Goal: Book appointment/travel/reservation

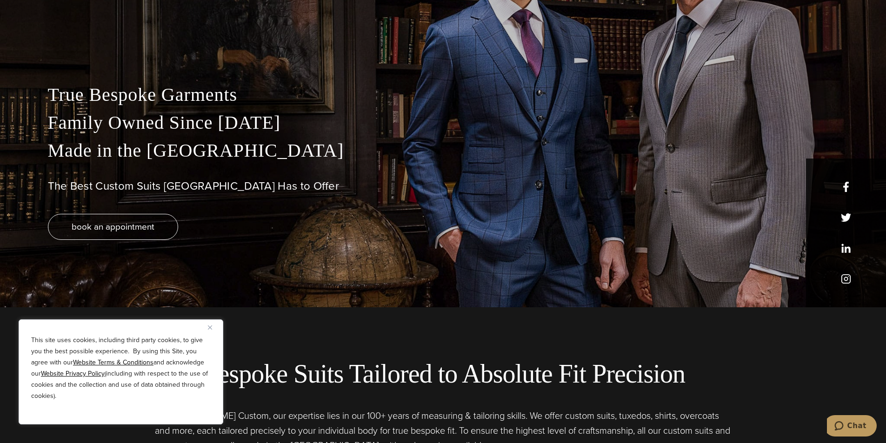
scroll to position [194, 0]
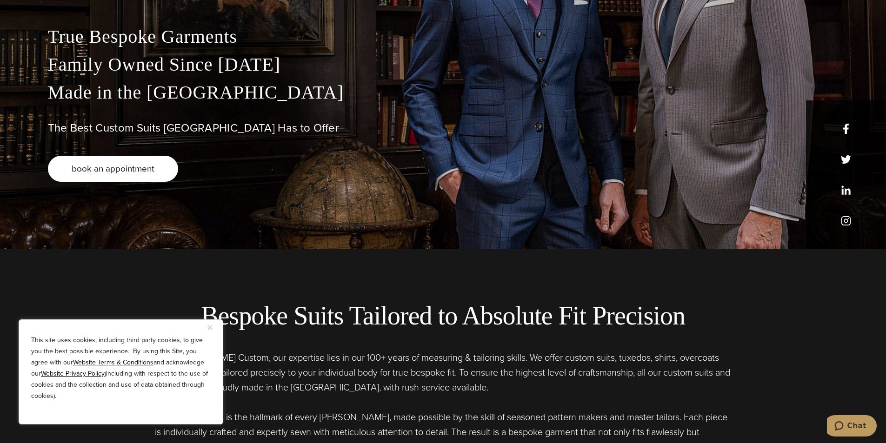
click at [73, 161] on link "book an appointment" at bounding box center [113, 169] width 130 height 26
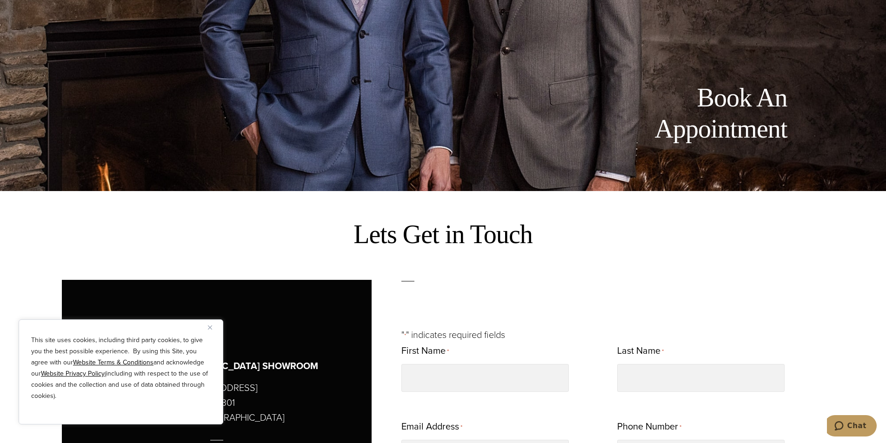
scroll to position [310, 0]
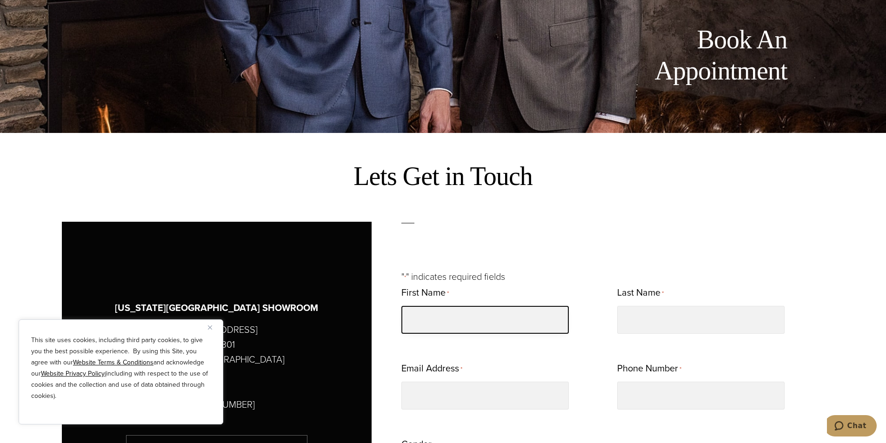
click at [489, 312] on input "First Name *" at bounding box center [485, 320] width 167 height 28
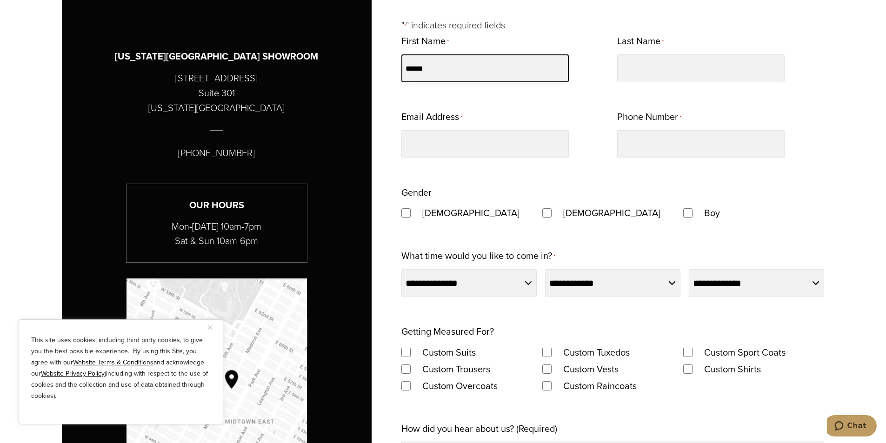
scroll to position [601, 0]
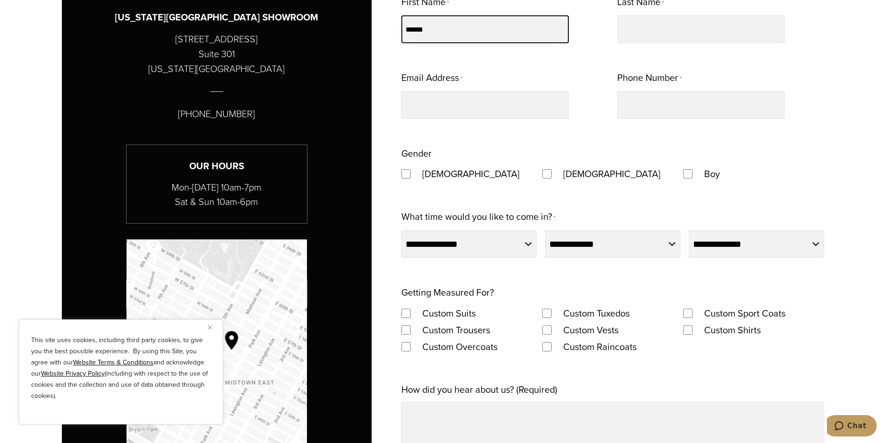
type input "******"
click at [678, 351] on div "Custom Raincoats" at bounding box center [612, 347] width 141 height 17
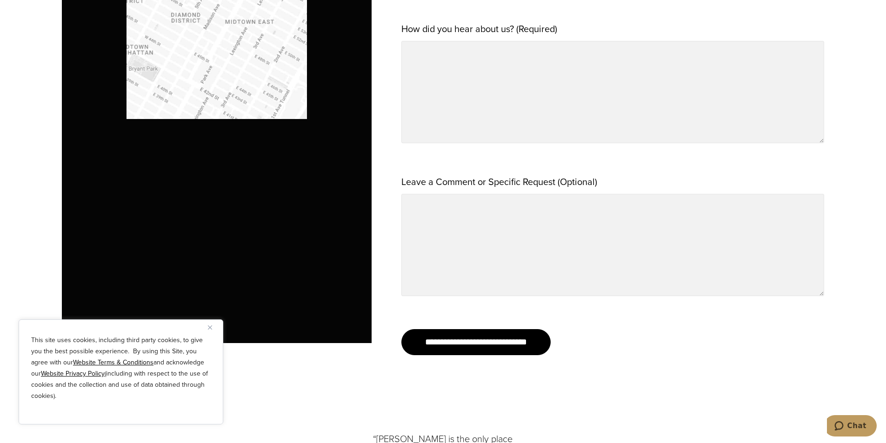
scroll to position [969, 0]
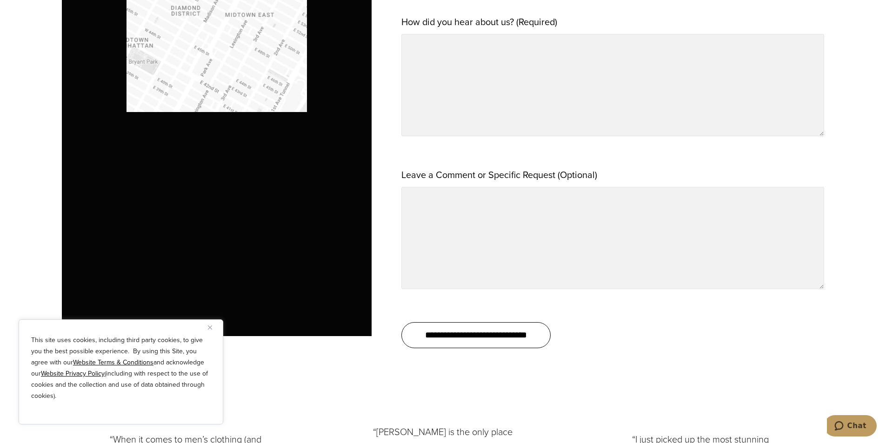
click at [422, 347] on input "**********" at bounding box center [476, 335] width 149 height 26
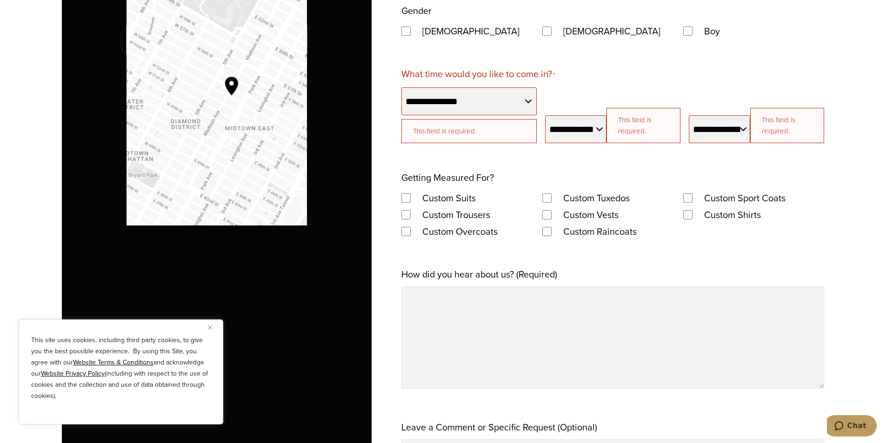
scroll to position [867, 0]
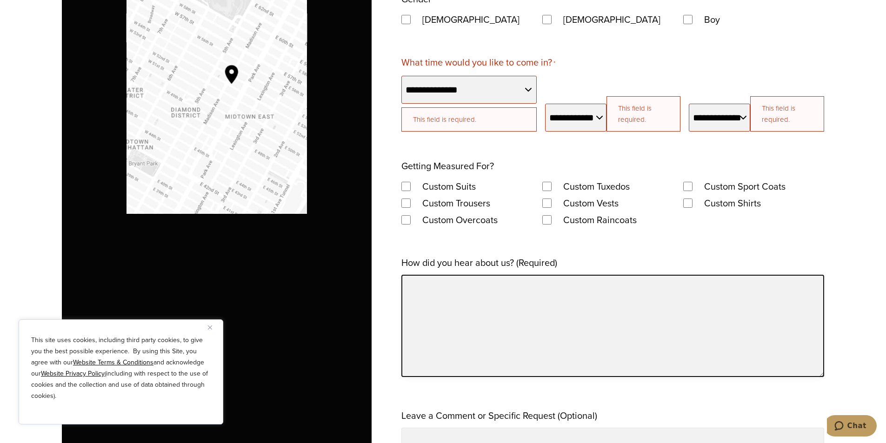
click at [727, 364] on textarea "How did you hear about us? (Required)" at bounding box center [613, 326] width 423 height 102
type textarea "**********"
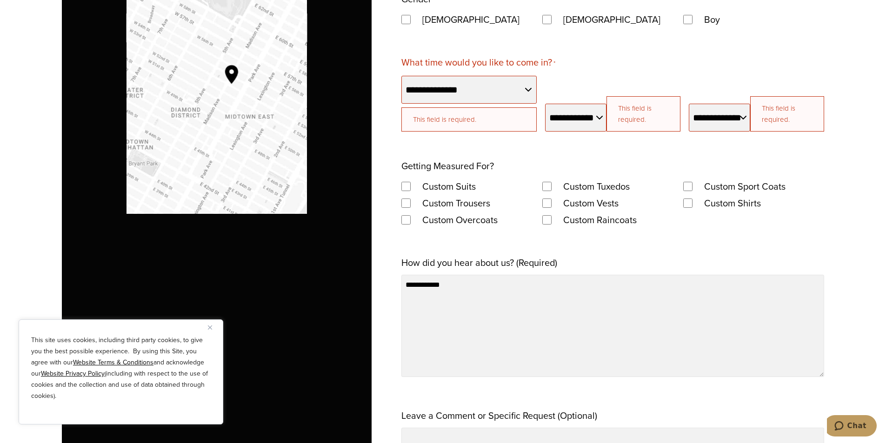
click at [421, 15] on label "[DEMOGRAPHIC_DATA]" at bounding box center [471, 19] width 116 height 17
click at [559, 14] on label "[DEMOGRAPHIC_DATA]" at bounding box center [612, 19] width 116 height 17
click at [702, 13] on label "Boy" at bounding box center [712, 19] width 34 height 17
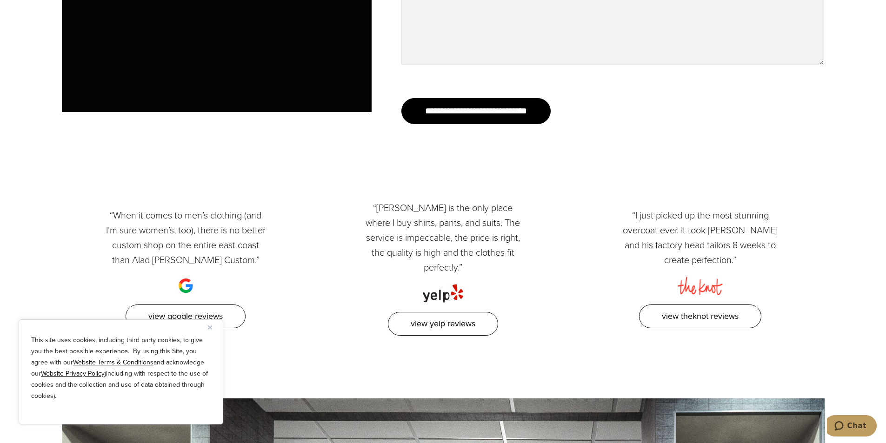
scroll to position [1352, 0]
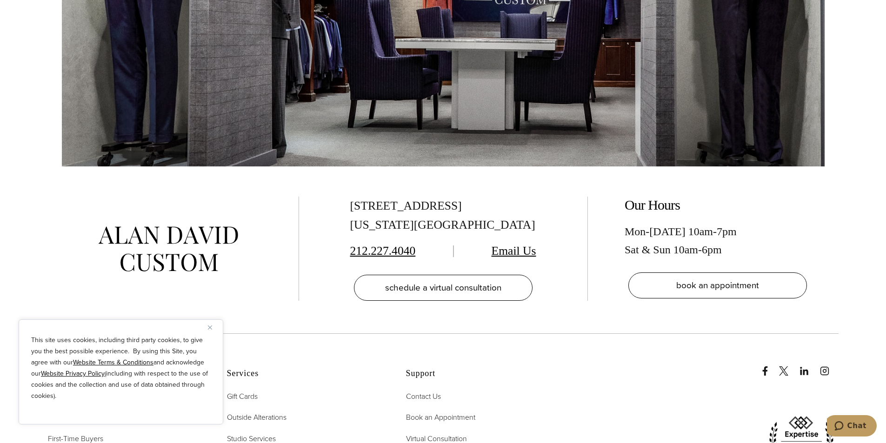
scroll to position [2062, 0]
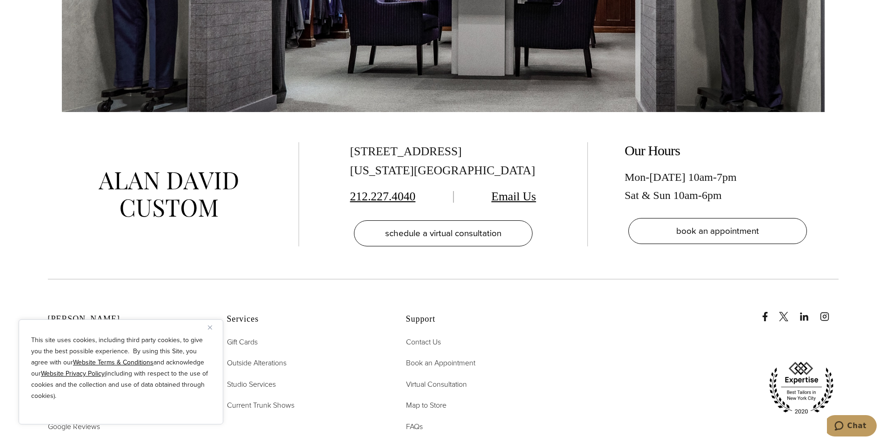
click at [559, 336] on ul "Contact Us Book an Appointment Virtual Consultation Map to Store FAQs Privacy P…" at bounding box center [484, 416] width 156 height 161
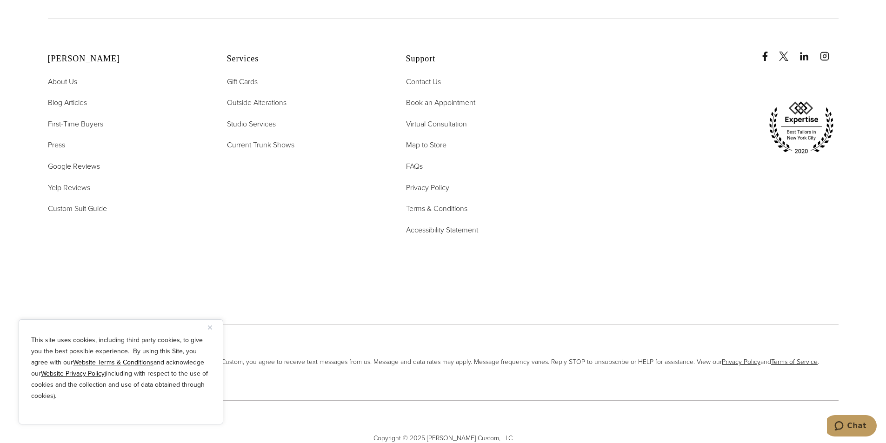
scroll to position [2335, 0]
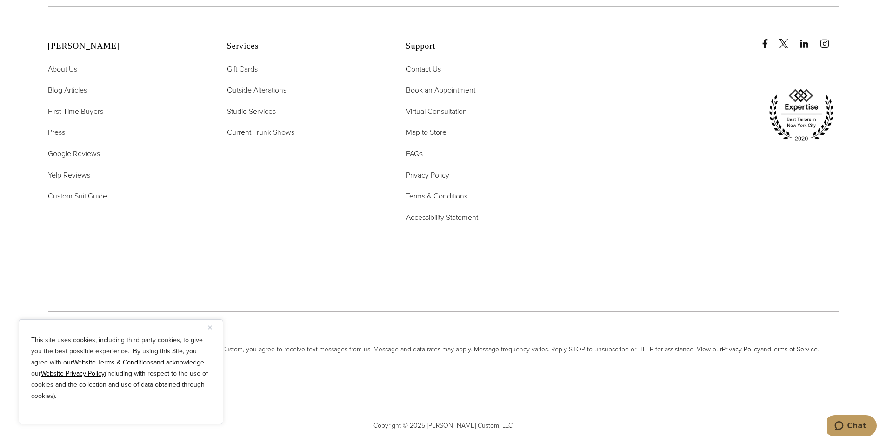
click at [716, 441] on div "Copyright © 2025 [PERSON_NAME] Custom, LLC" at bounding box center [443, 431] width 791 height 87
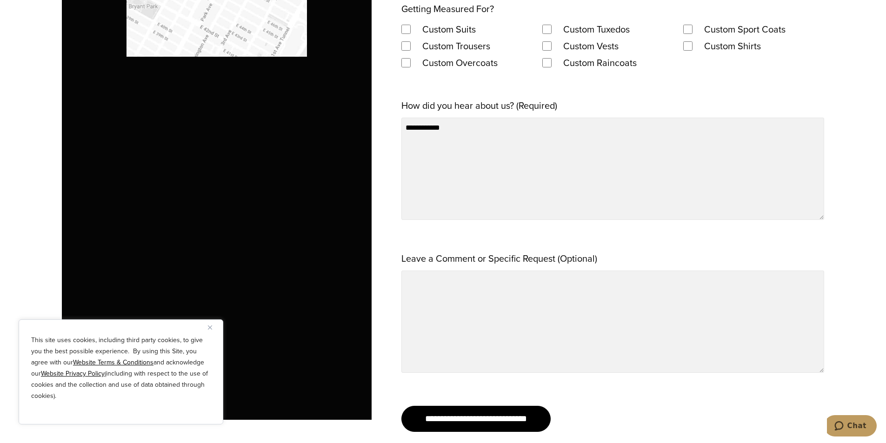
scroll to position [978, 0]
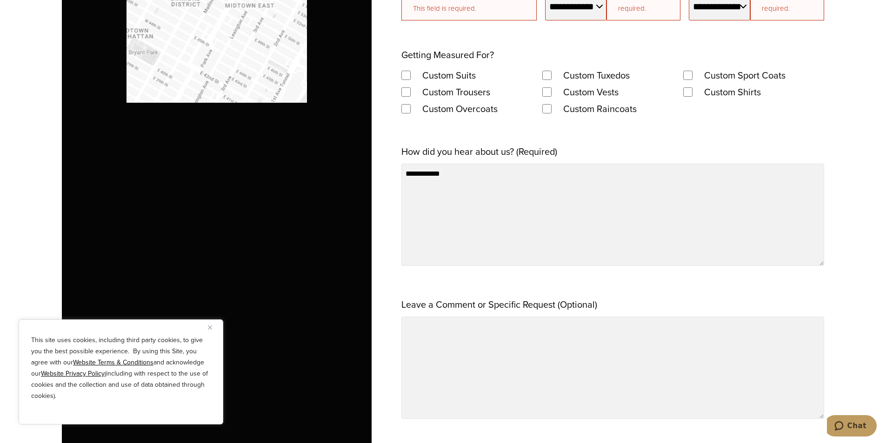
click at [420, 71] on label "Custom Suits" at bounding box center [449, 75] width 72 height 17
click at [562, 71] on label "Custom Tuxedos" at bounding box center [596, 75] width 85 height 17
click at [713, 69] on label "Custom Sport Coats" at bounding box center [745, 75] width 100 height 17
click at [422, 88] on label "Custom Trousers" at bounding box center [456, 92] width 87 height 17
click at [568, 86] on label "Custom Vests" at bounding box center [591, 92] width 74 height 17
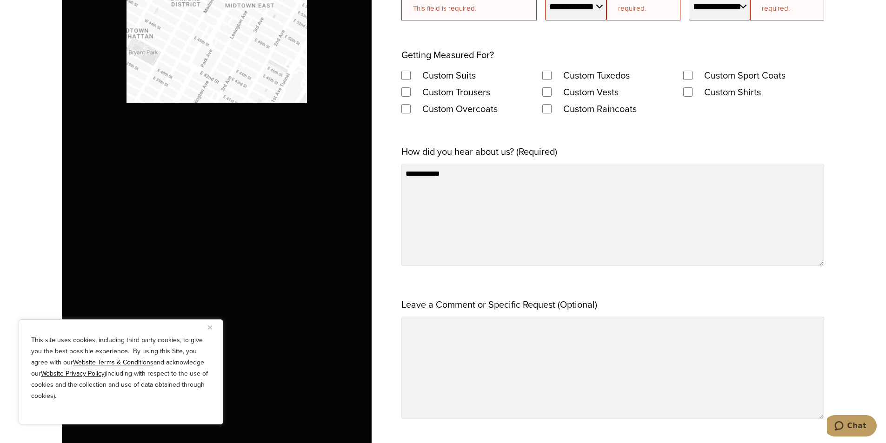
click at [709, 88] on label "Custom Shirts" at bounding box center [732, 92] width 75 height 17
click at [431, 103] on label "Custom Overcoats" at bounding box center [460, 108] width 94 height 17
click at [563, 105] on label "Custom Raincoats" at bounding box center [600, 108] width 92 height 17
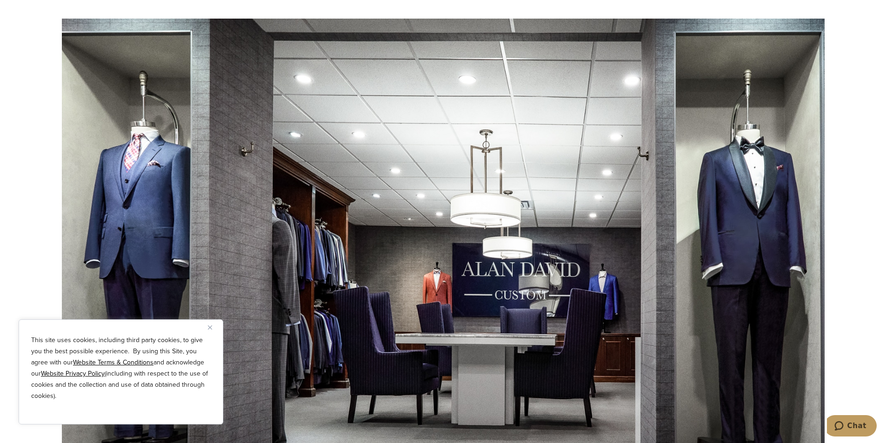
scroll to position [1715, 0]
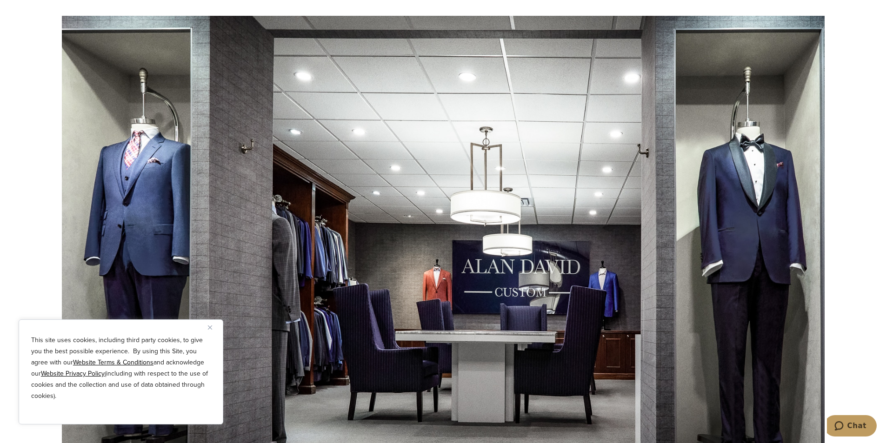
click at [443, 317] on div at bounding box center [443, 237] width 763 height 443
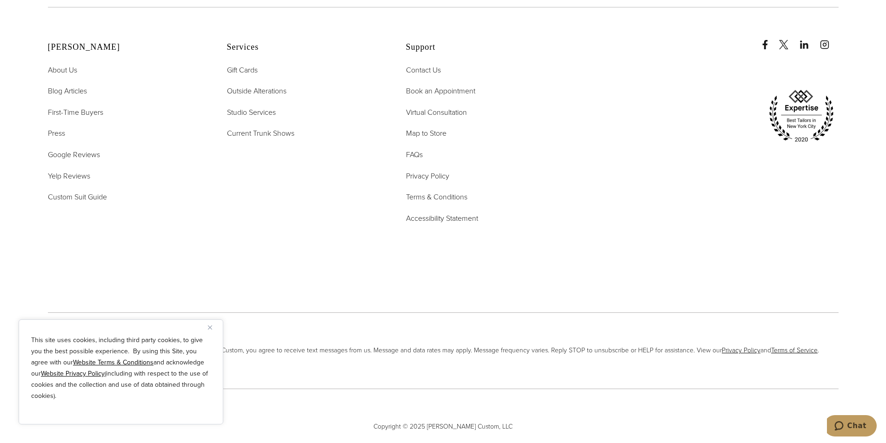
scroll to position [2335, 0]
click at [444, 441] on div "Copyright © 2025 [PERSON_NAME] Custom, LLC" at bounding box center [443, 431] width 791 height 87
